Goal: Navigation & Orientation: Find specific page/section

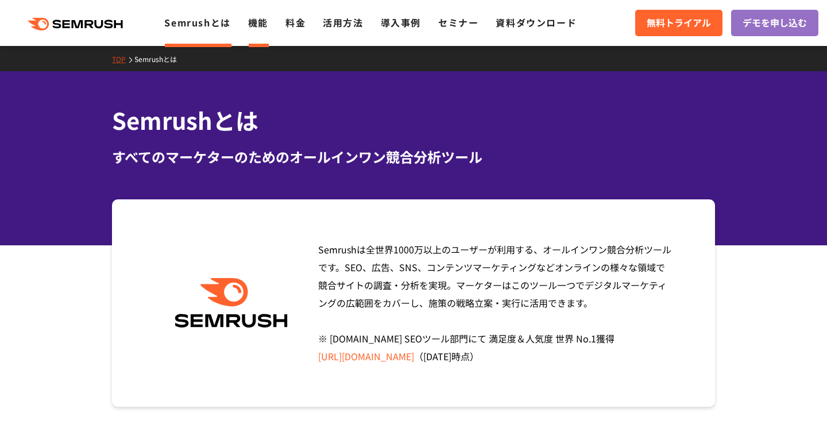
click at [256, 20] on link "機能" at bounding box center [258, 23] width 20 height 14
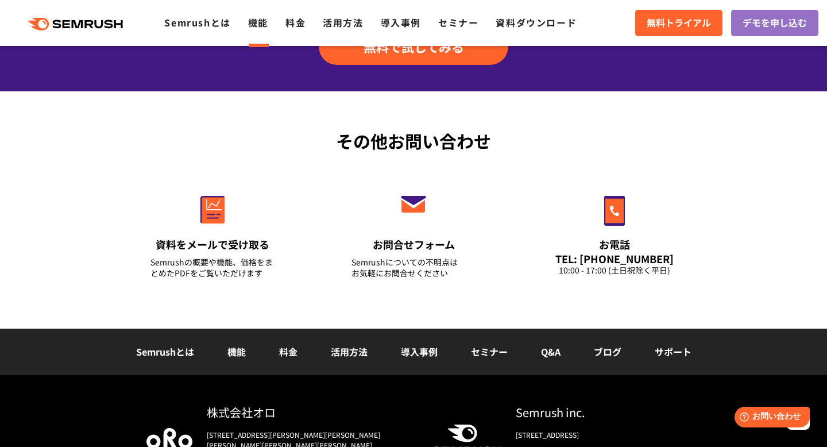
scroll to position [3924, 0]
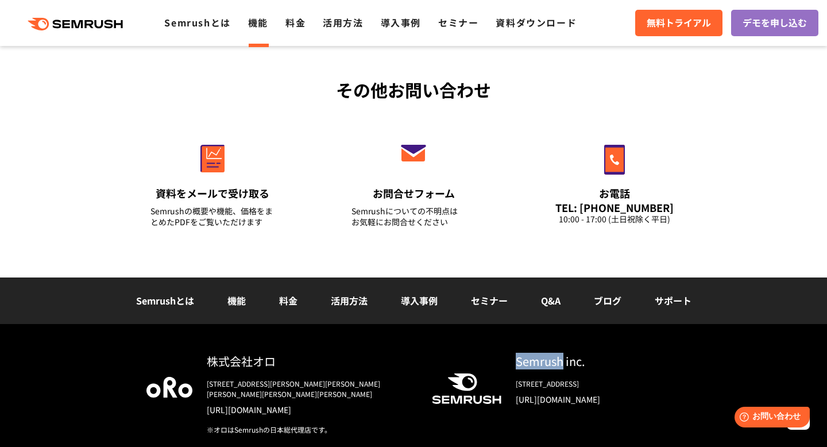
drag, startPoint x: 508, startPoint y: 364, endPoint x: 561, endPoint y: 366, distance: 53.5
click at [562, 366] on div "Semrush inc. 800 Boylston Street Suite 2475 Boston, MA 02199 https://www.semrus…" at bounding box center [591, 383] width 179 height 61
copy div "Semrush"
click at [490, 378] on icon ".cls-1 {fill: #fff;}" at bounding box center [467, 388] width 69 height 30
drag, startPoint x: 514, startPoint y: 363, endPoint x: 560, endPoint y: 364, distance: 46.6
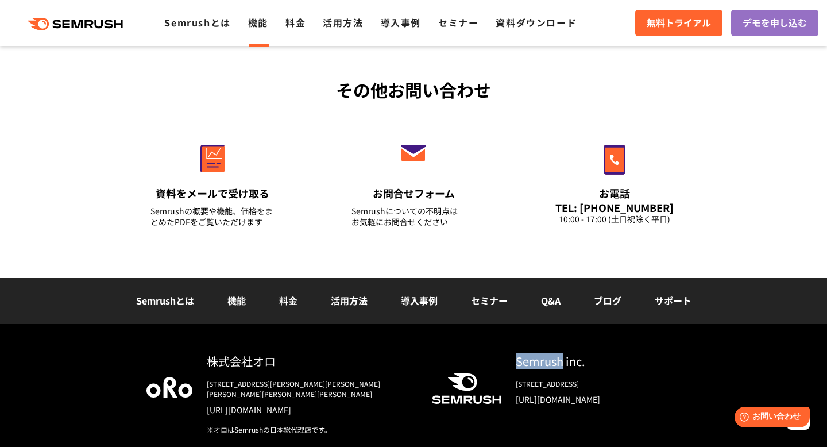
click at [560, 364] on div "Semrush inc. 800 Boylston Street Suite 2475 Boston, MA 02199 https://www.semrus…" at bounding box center [591, 383] width 179 height 61
copy div "Semrush"
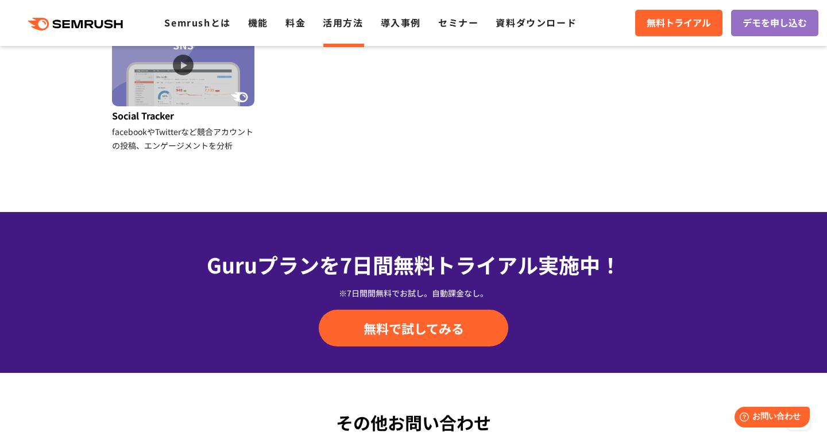
scroll to position [1654, 0]
